Goal: Task Accomplishment & Management: Use online tool/utility

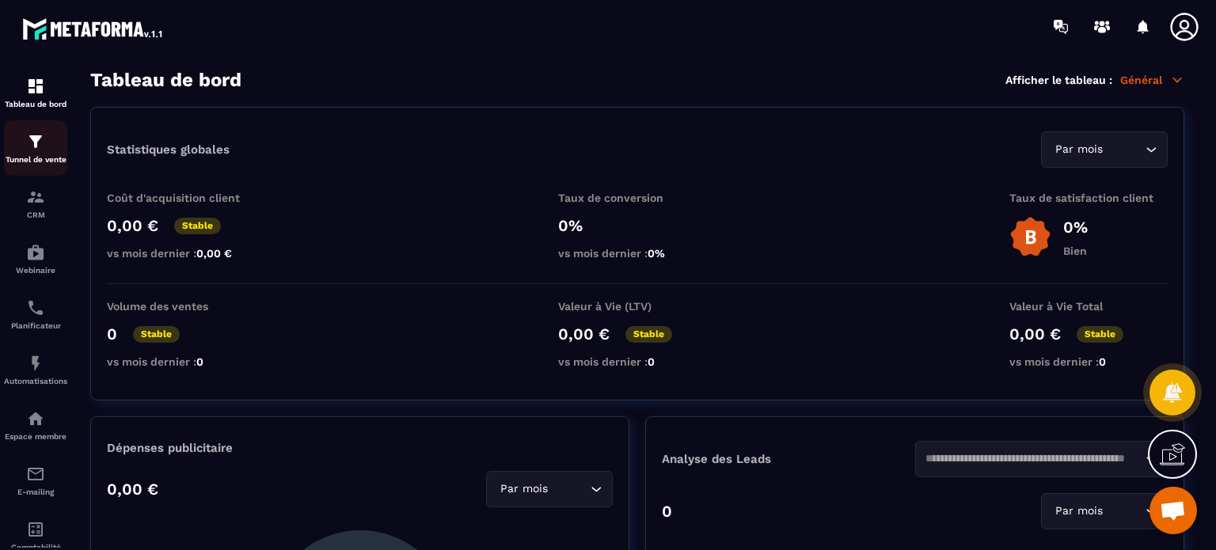
click at [42, 138] on img at bounding box center [35, 141] width 19 height 19
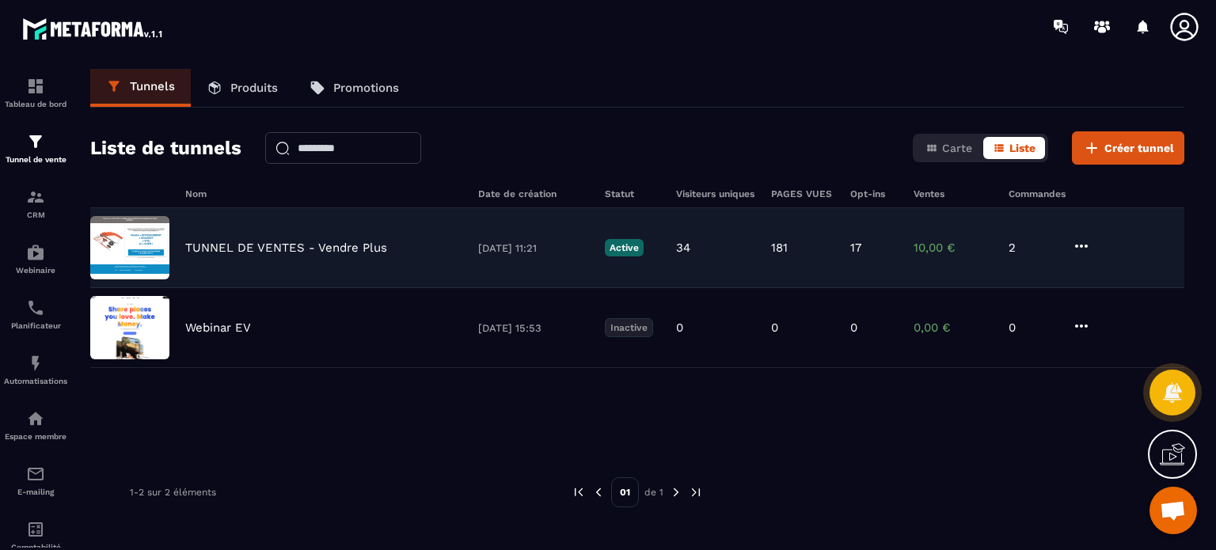
click at [286, 288] on div "TUNNEL DE VENTES - Vendre Plus [DATE] 11:21 Active 34 181 17 10,00 € 2" at bounding box center [637, 328] width 1094 height 80
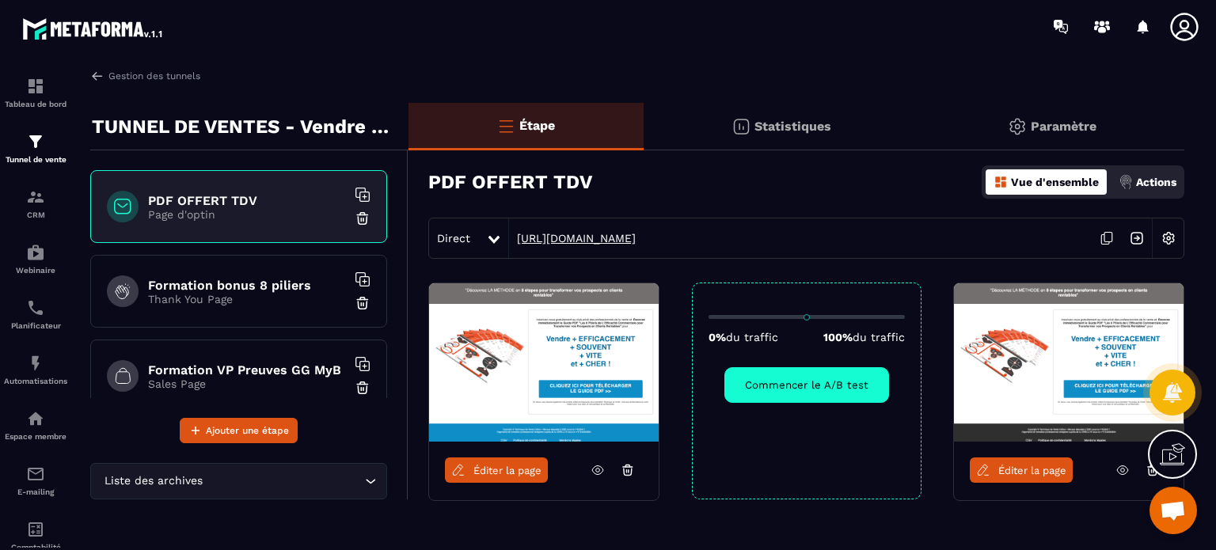
click at [576, 233] on link "[URL][DOMAIN_NAME]" at bounding box center [572, 238] width 127 height 13
click at [101, 76] on img at bounding box center [97, 76] width 14 height 14
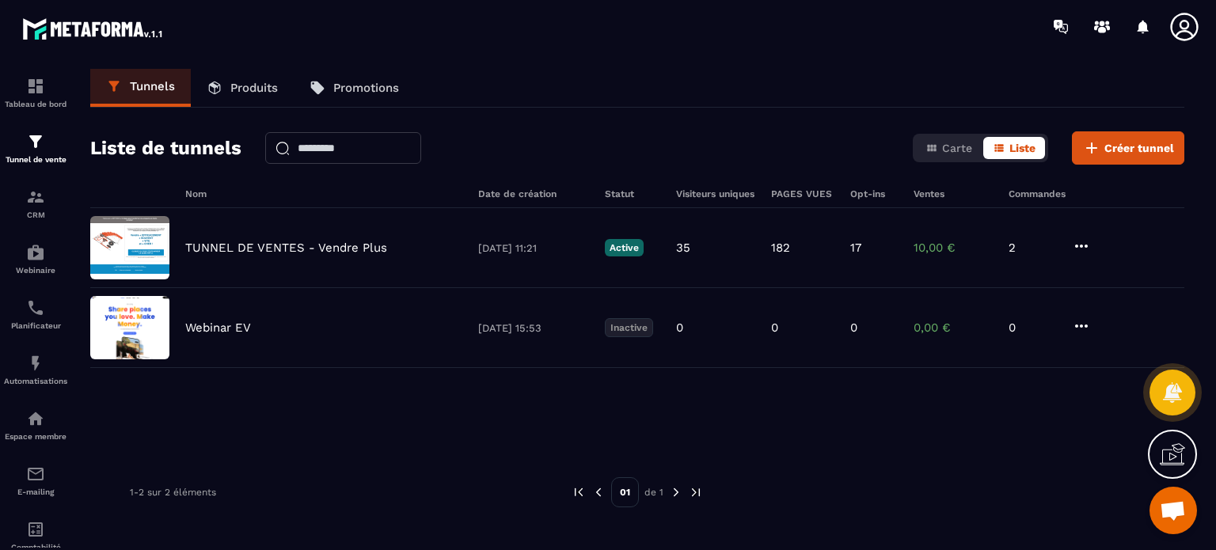
click at [1194, 21] on icon at bounding box center [1185, 27] width 32 height 32
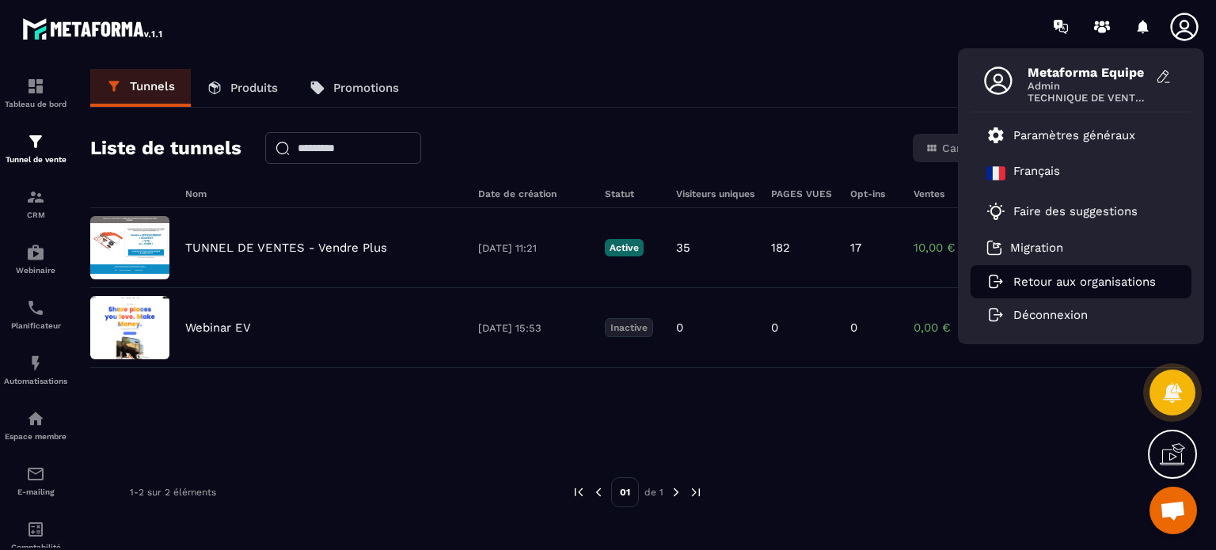
click at [1020, 282] on p "Retour aux organisations" at bounding box center [1085, 282] width 143 height 14
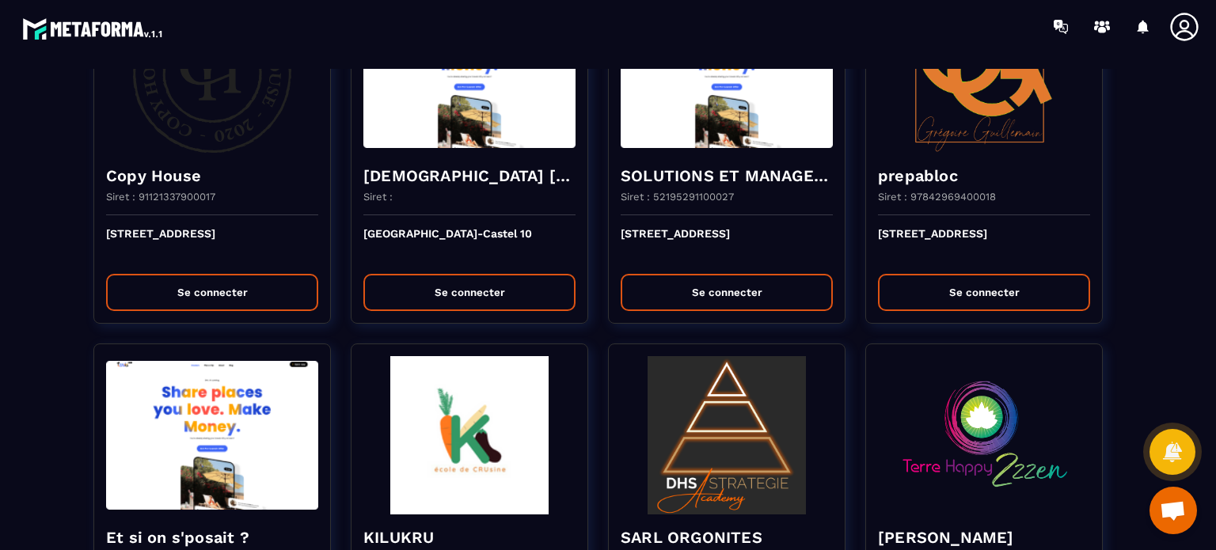
scroll to position [475, 0]
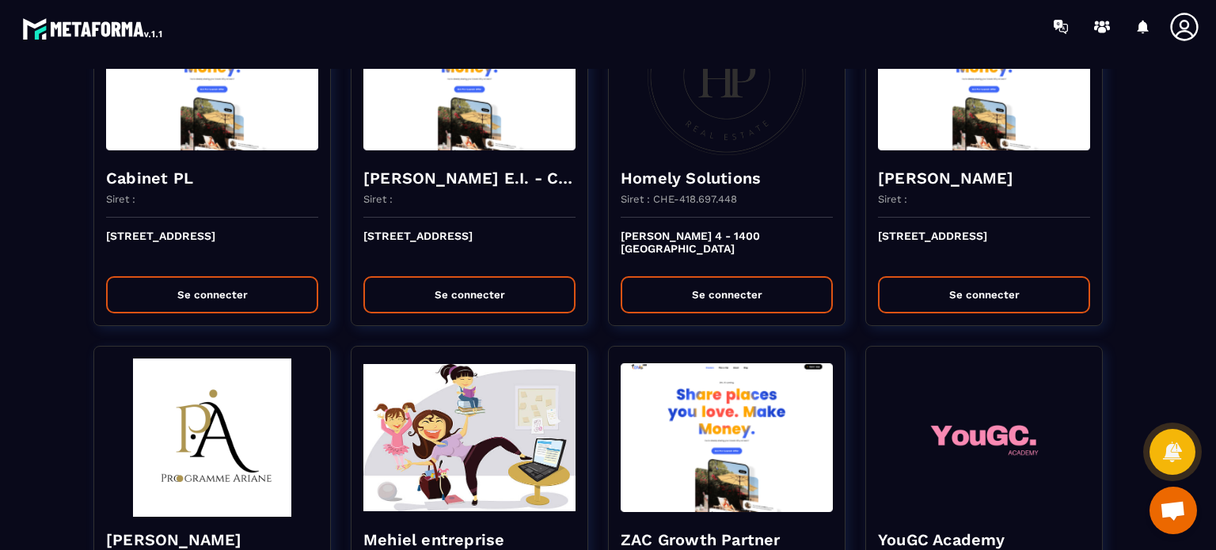
scroll to position [1584, 0]
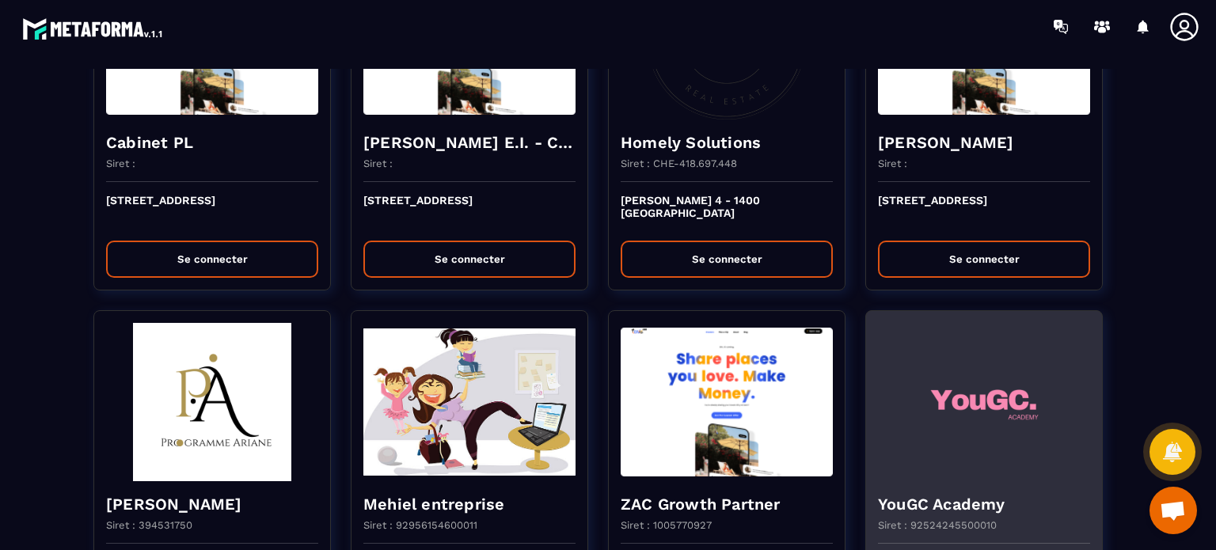
click at [1044, 417] on img at bounding box center [984, 402] width 212 height 158
